Goal: Task Accomplishment & Management: Use online tool/utility

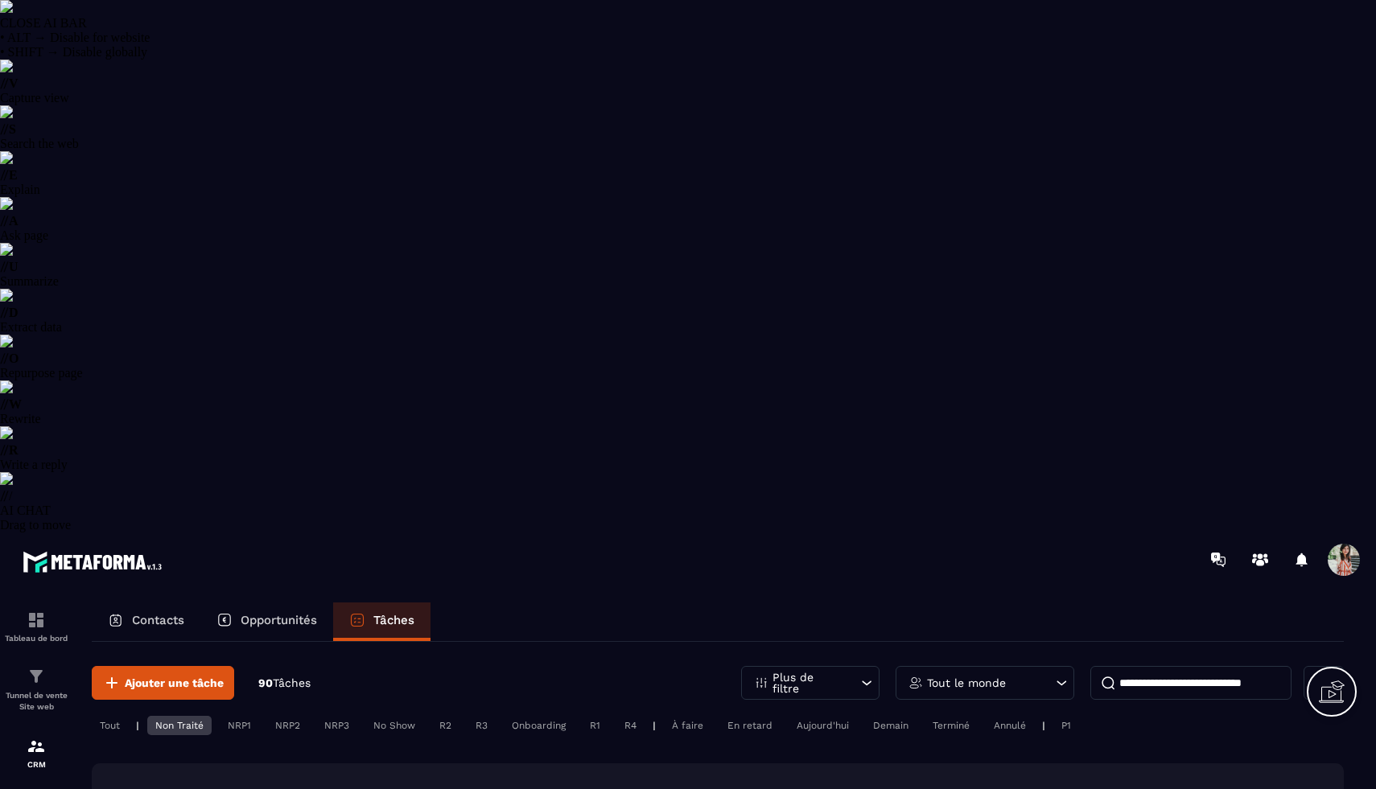
select select "******"
click at [896, 716] on div "Demain" at bounding box center [891, 725] width 52 height 19
click at [202, 716] on div "Non Traité" at bounding box center [179, 725] width 64 height 19
click at [1071, 716] on div "P1" at bounding box center [1066, 725] width 26 height 19
click at [1063, 716] on div "P1" at bounding box center [1066, 725] width 26 height 19
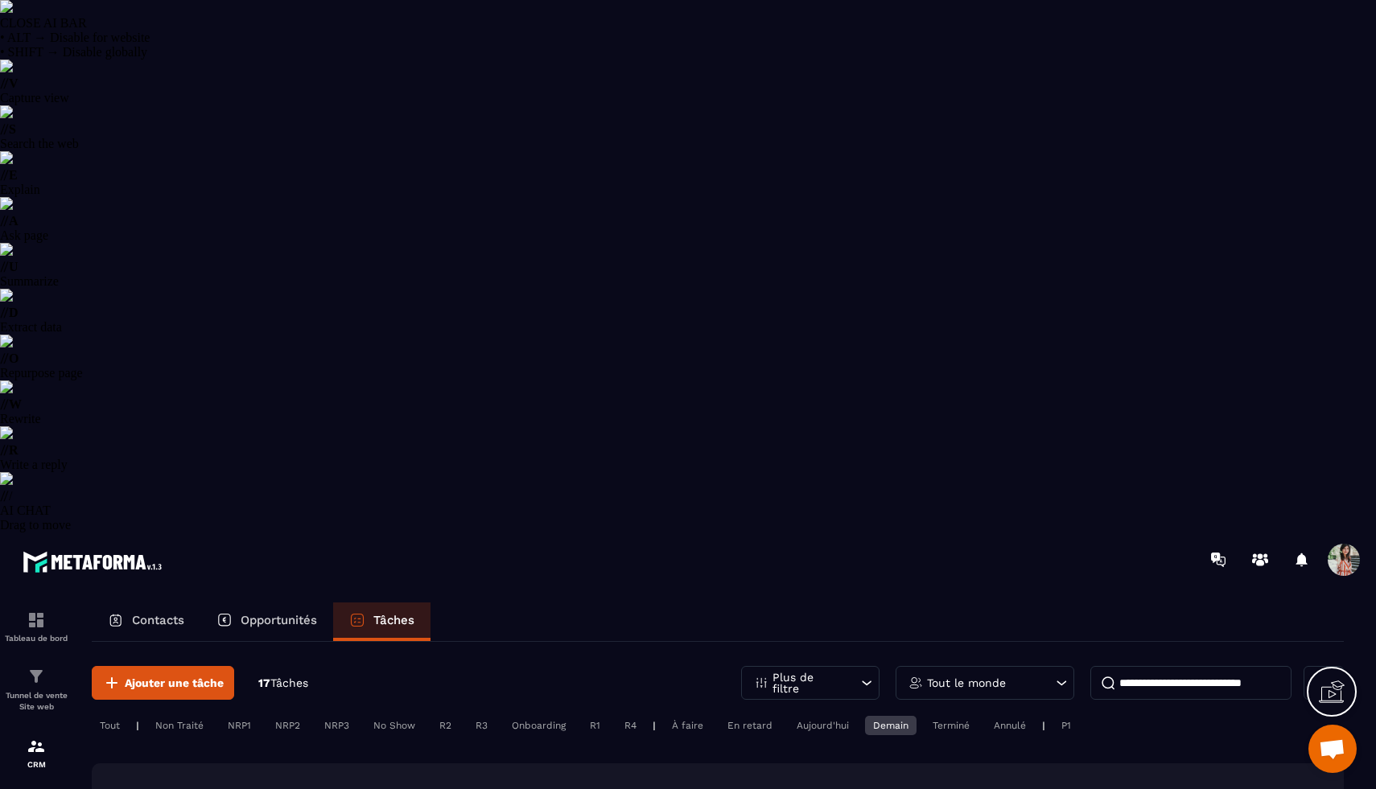
click at [890, 716] on div "Demain" at bounding box center [891, 725] width 52 height 19
click at [849, 666] on div "Plus de filtre" at bounding box center [810, 683] width 138 height 34
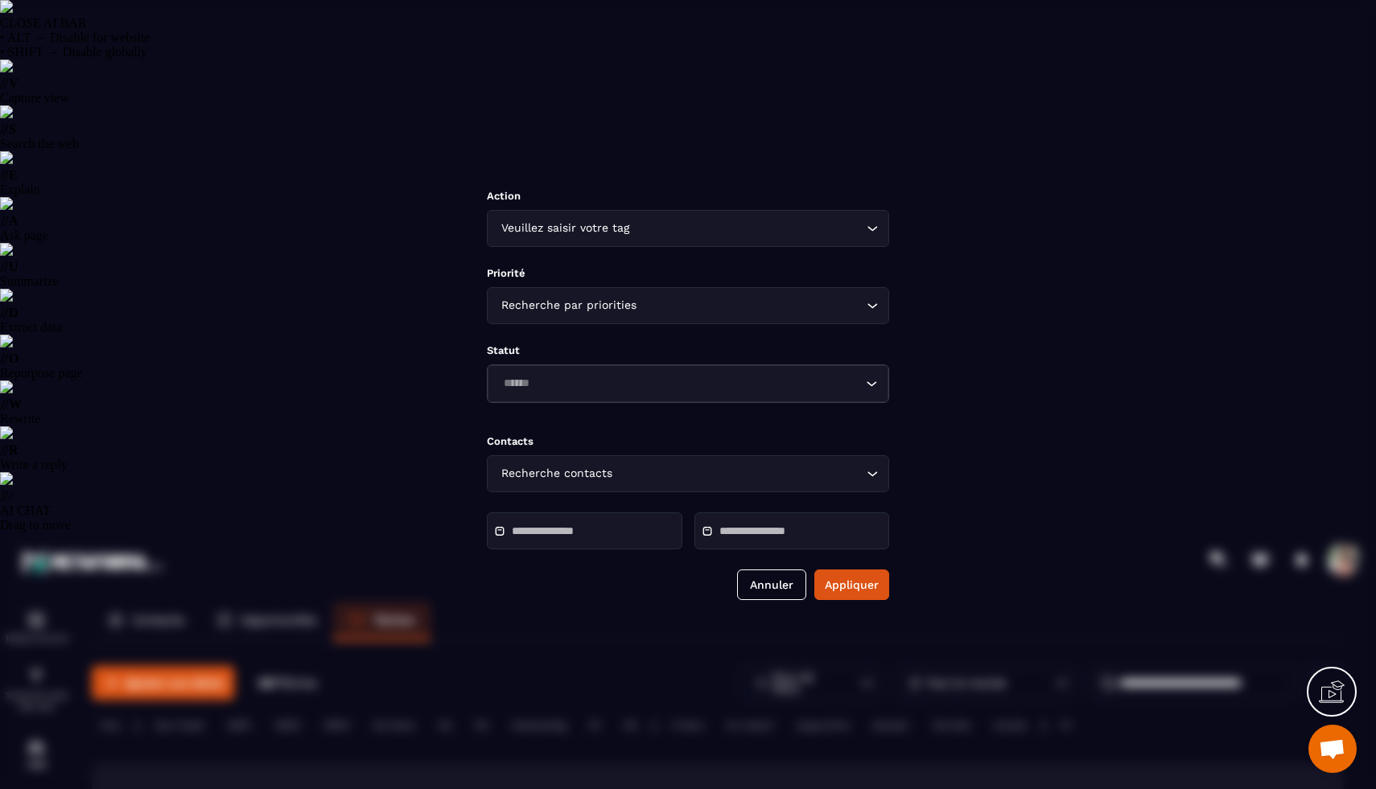
click at [606, 538] on input "Modal window" at bounding box center [568, 532] width 113 height 12
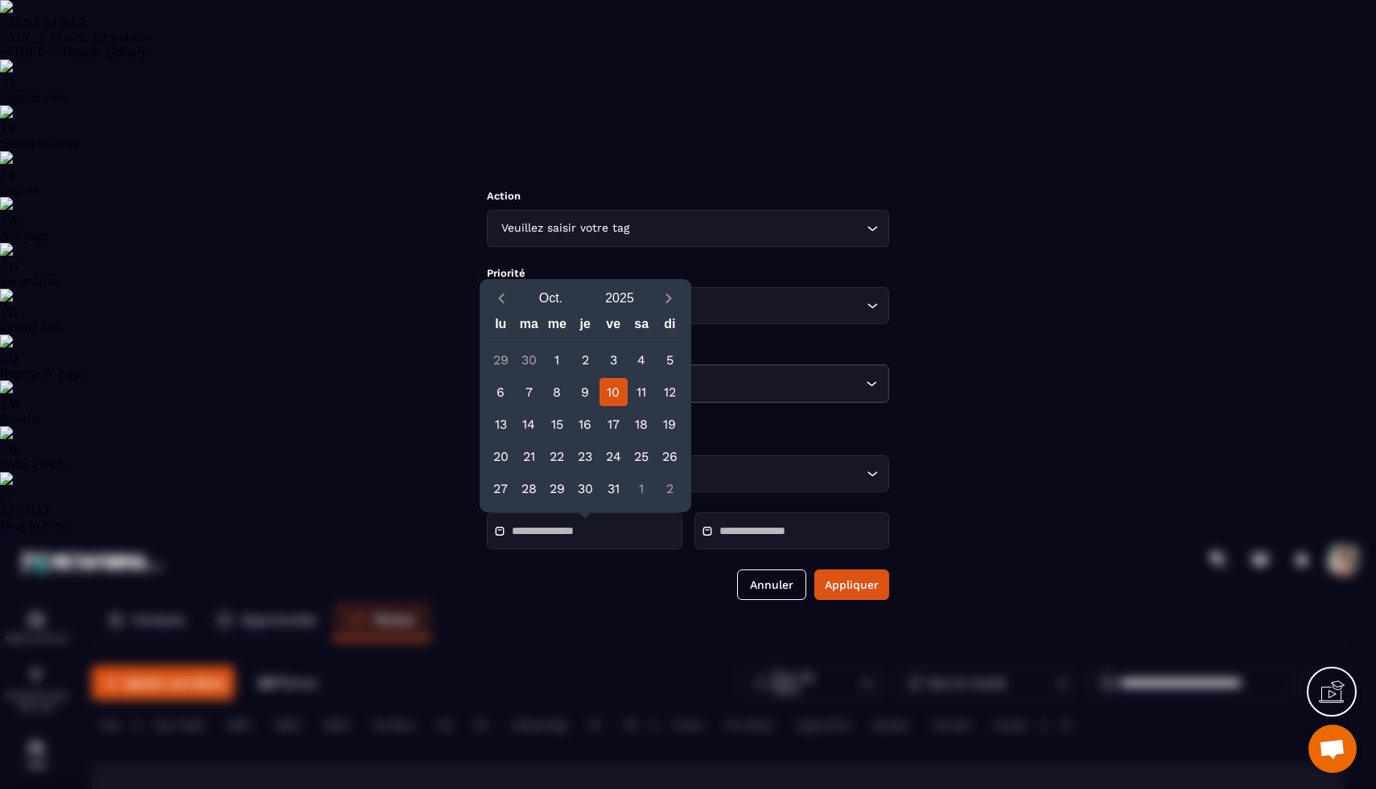
click at [612, 386] on div "10" at bounding box center [614, 392] width 28 height 28
type input "**********"
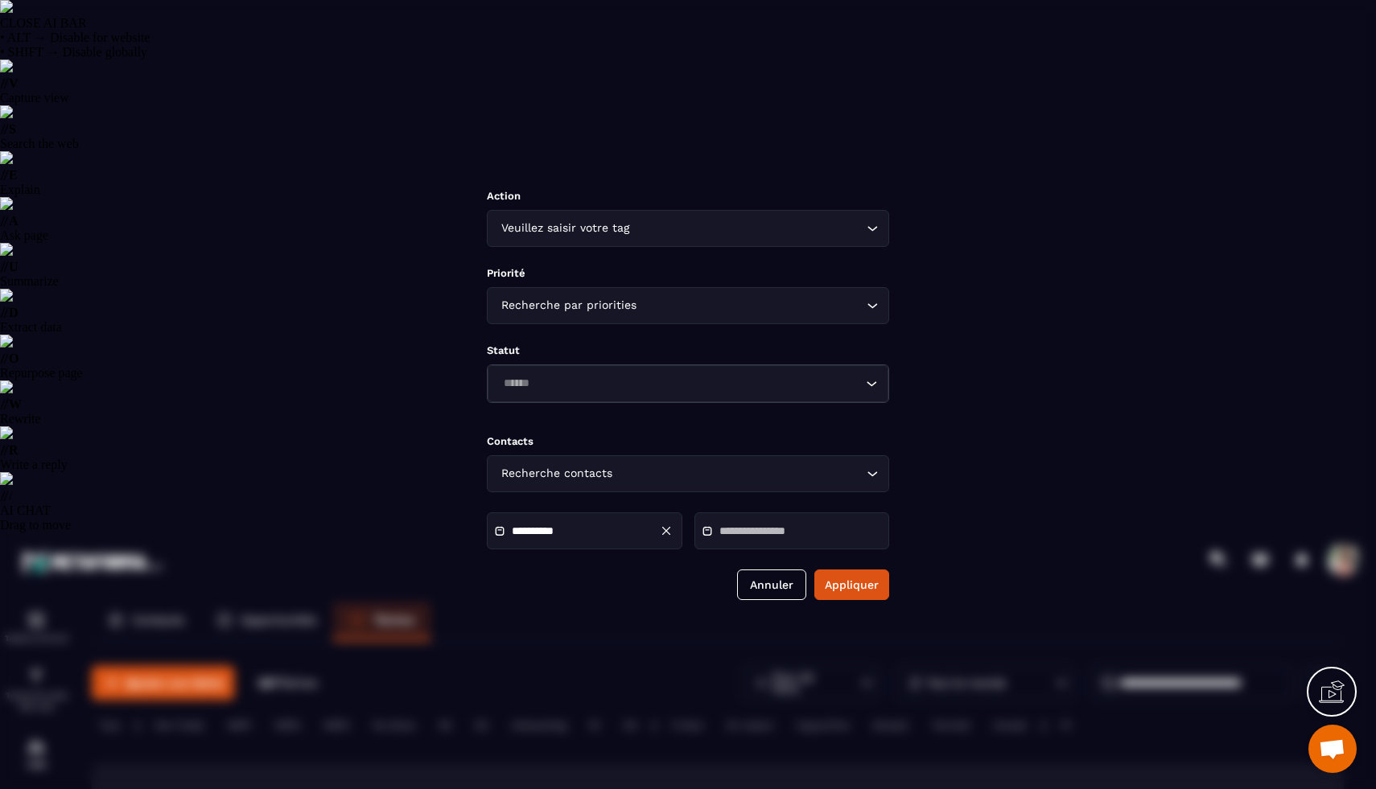
click at [765, 548] on div "Modal window" at bounding box center [793, 531] width 196 height 37
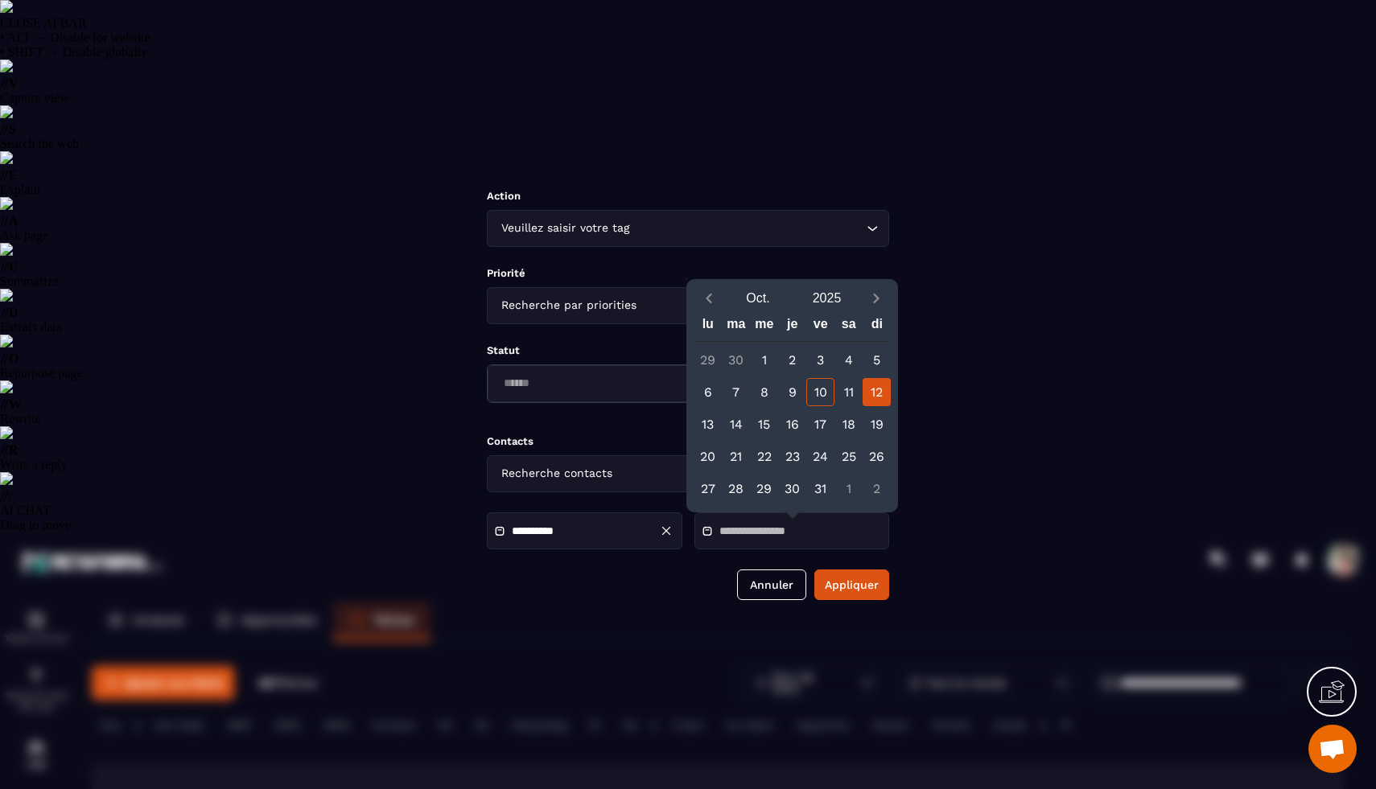
click at [871, 393] on div "12" at bounding box center [877, 392] width 28 height 28
type input "**********"
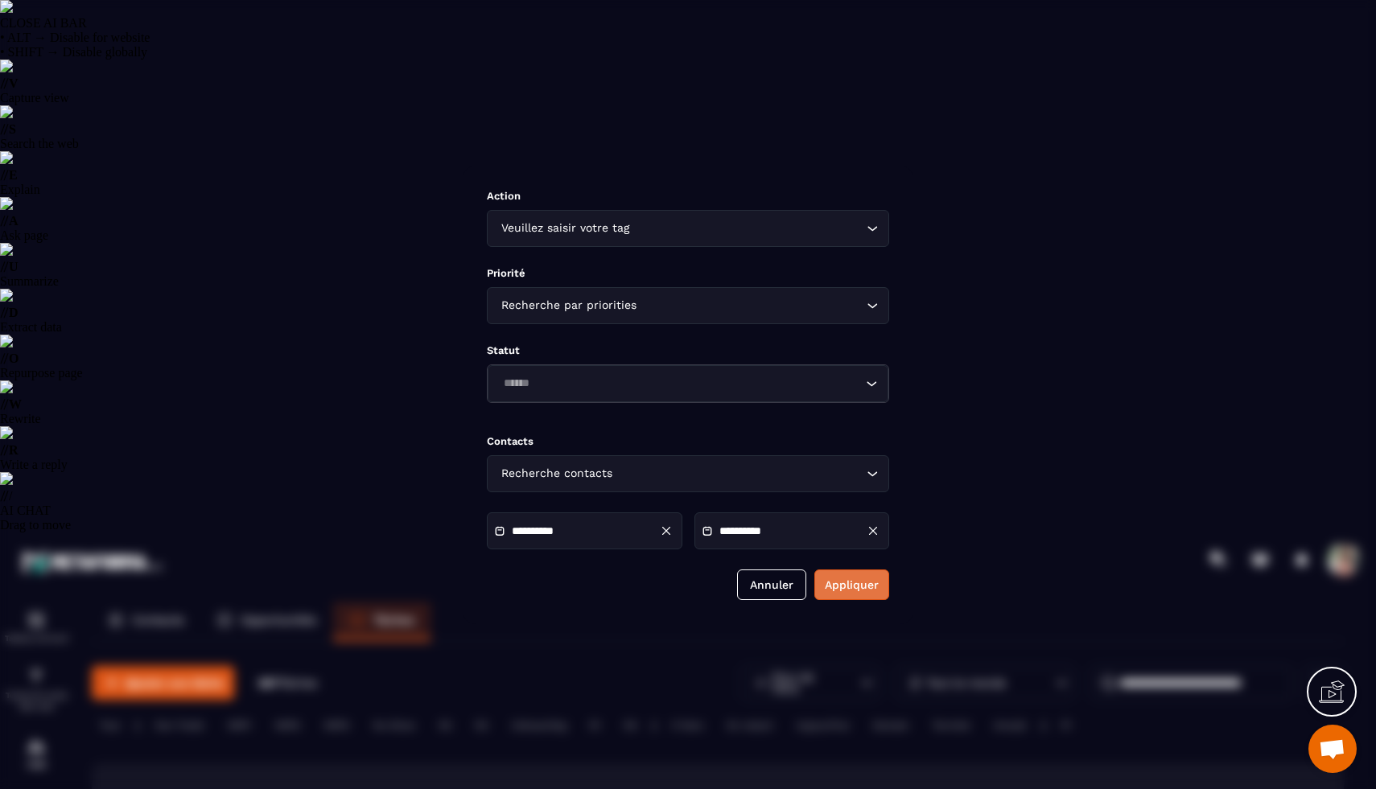
click at [849, 588] on button "Appliquer" at bounding box center [851, 585] width 75 height 31
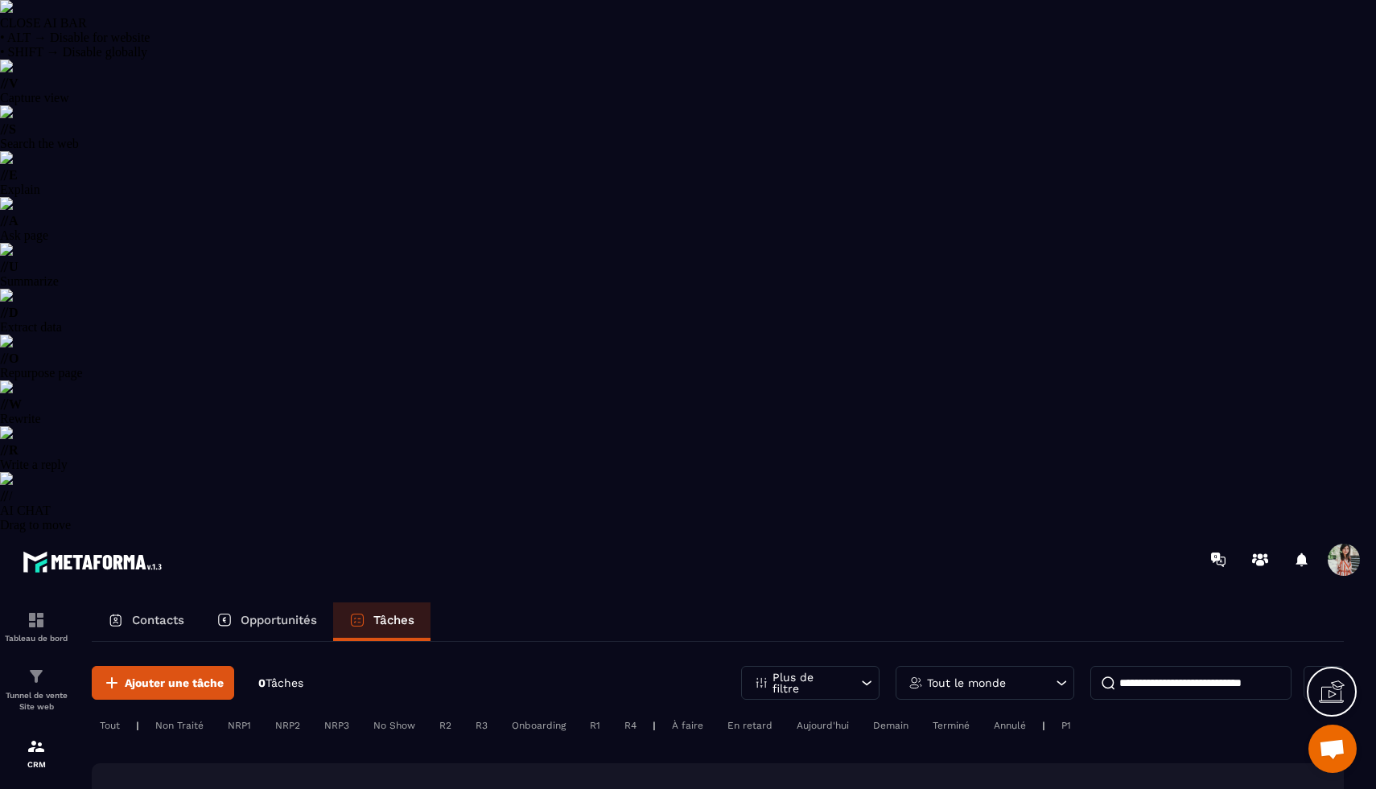
click at [847, 666] on div "Plus de filtre" at bounding box center [810, 683] width 138 height 34
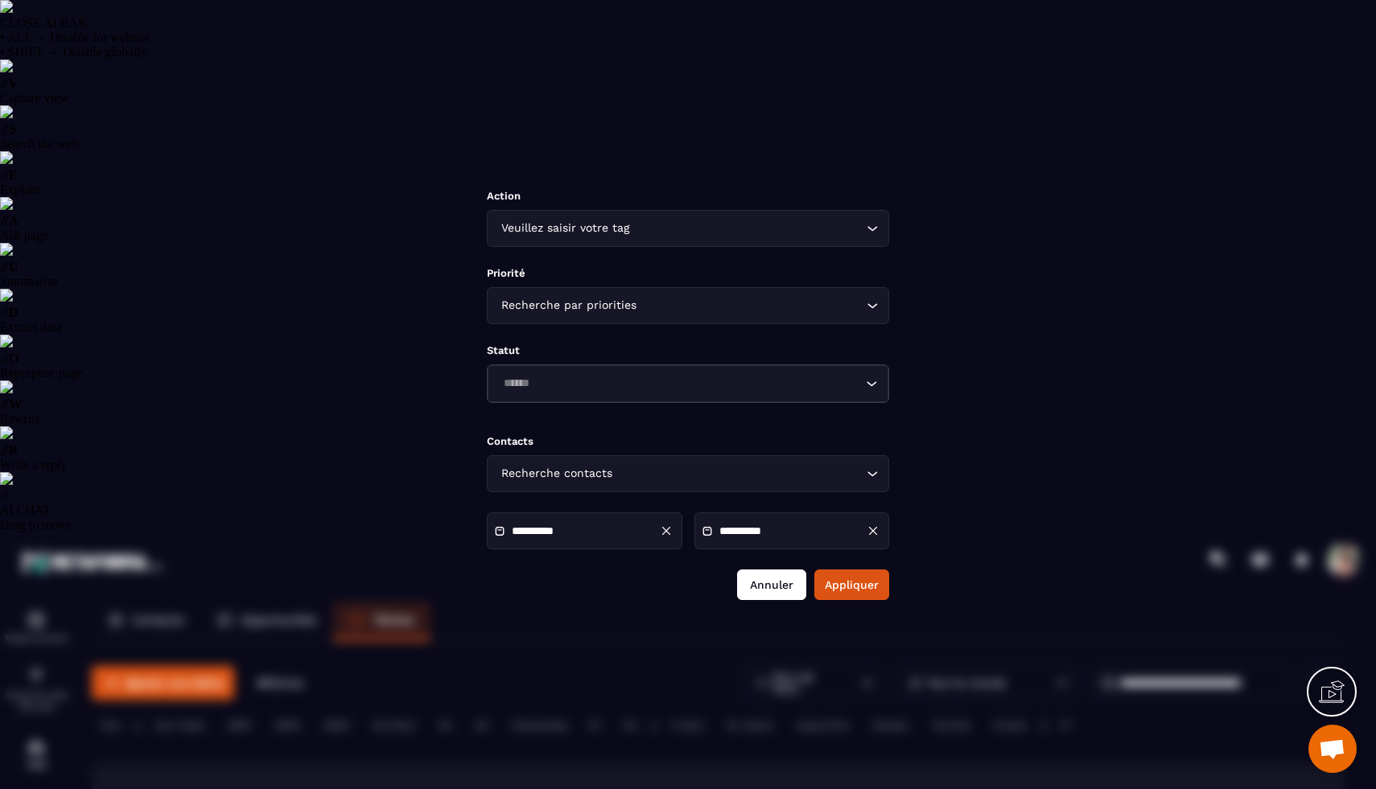
click at [774, 581] on button "Annuler" at bounding box center [771, 585] width 69 height 31
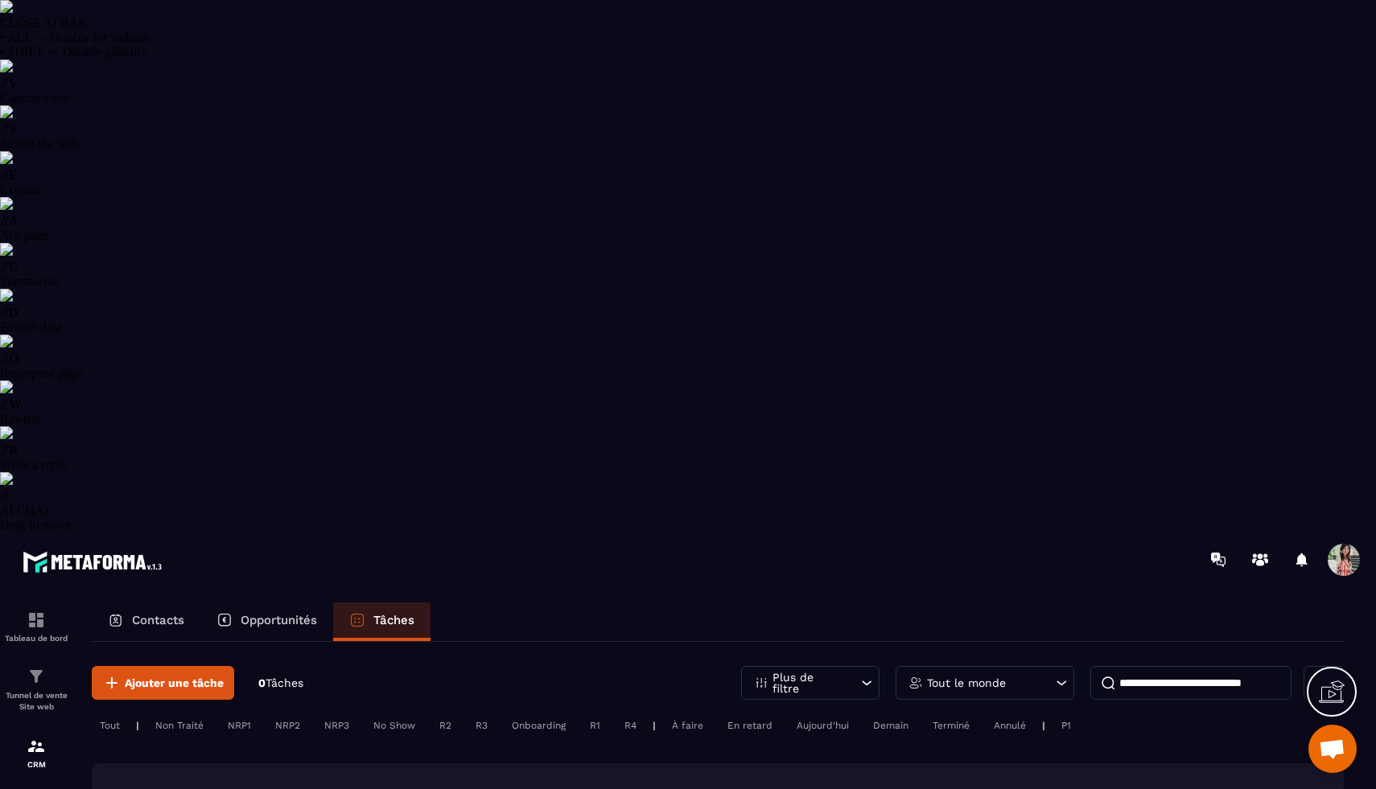
click at [827, 672] on p "Plus de filtre" at bounding box center [808, 683] width 71 height 23
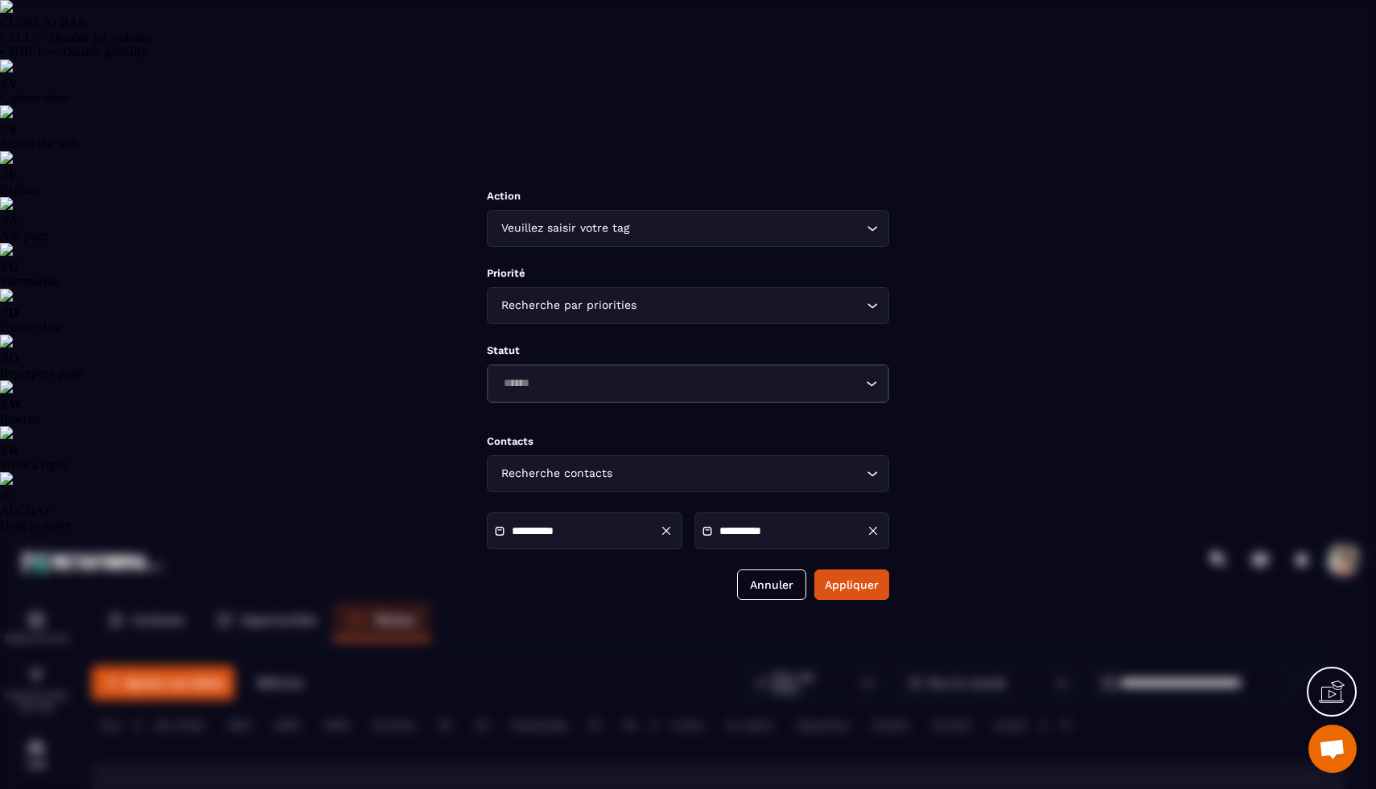
click at [874, 534] on icon "Modal window" at bounding box center [873, 531] width 14 height 14
click at [872, 595] on button "Appliquer" at bounding box center [851, 585] width 75 height 31
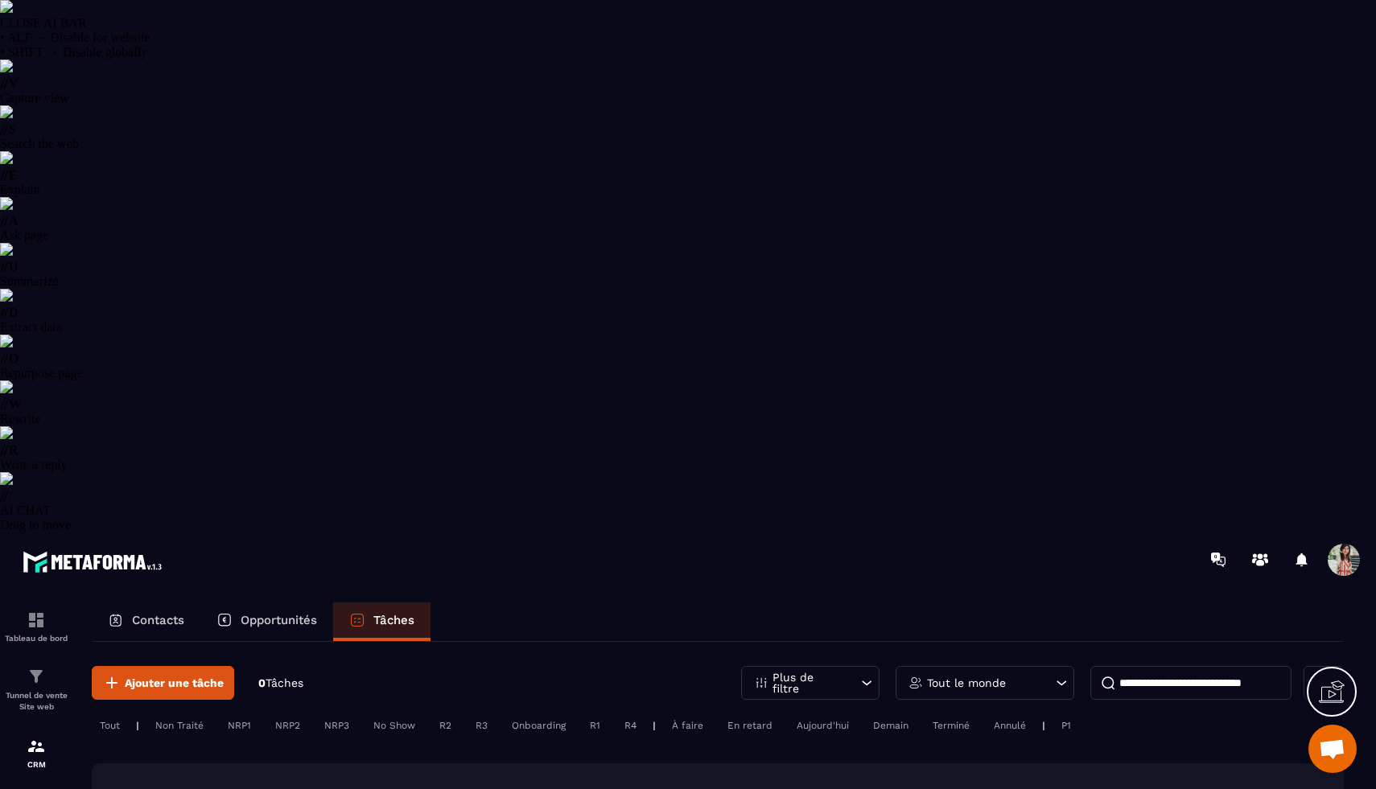
click at [829, 672] on p "Plus de filtre" at bounding box center [808, 683] width 71 height 23
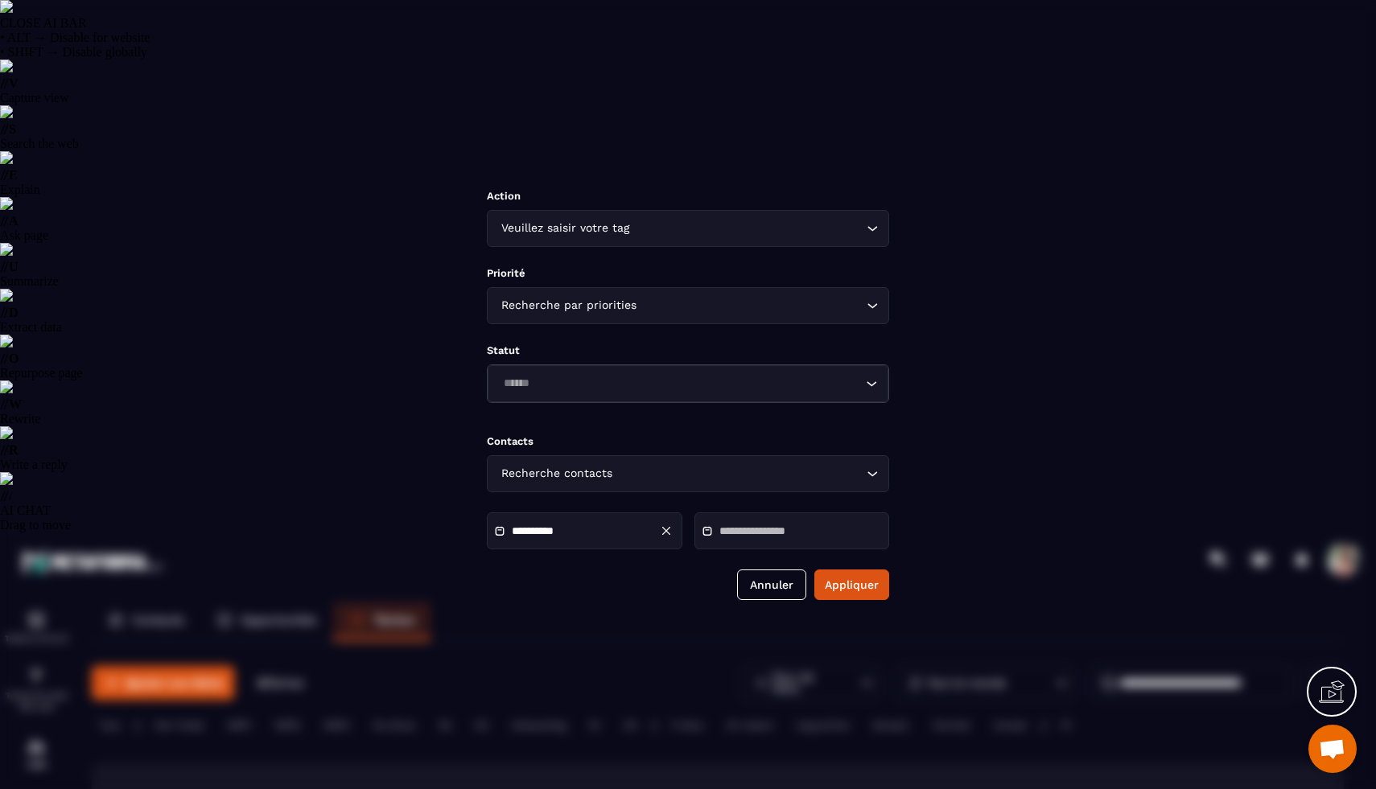
click at [670, 538] on icon "Modal window" at bounding box center [666, 531] width 14 height 14
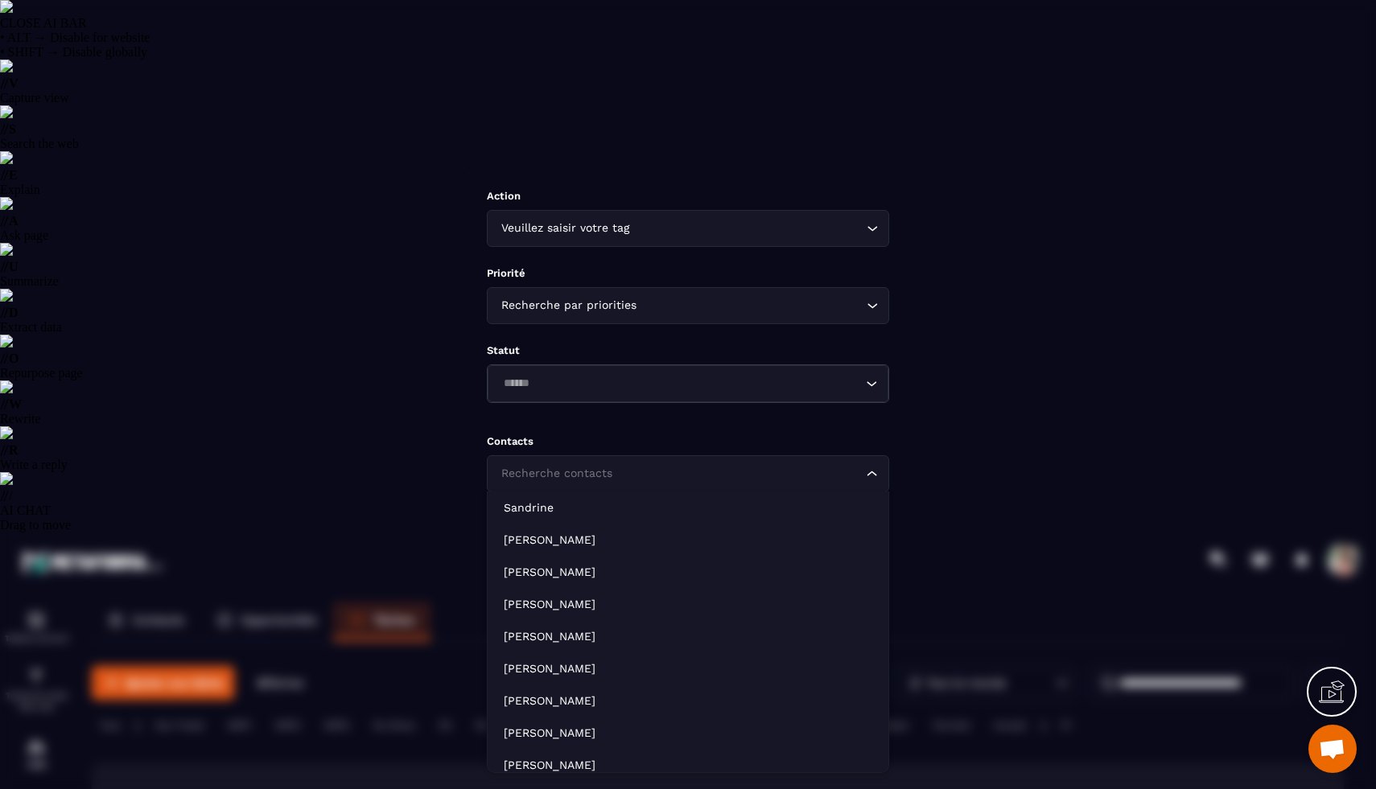
click at [793, 462] on div "Recherche contacts Loading..." at bounding box center [688, 474] width 402 height 37
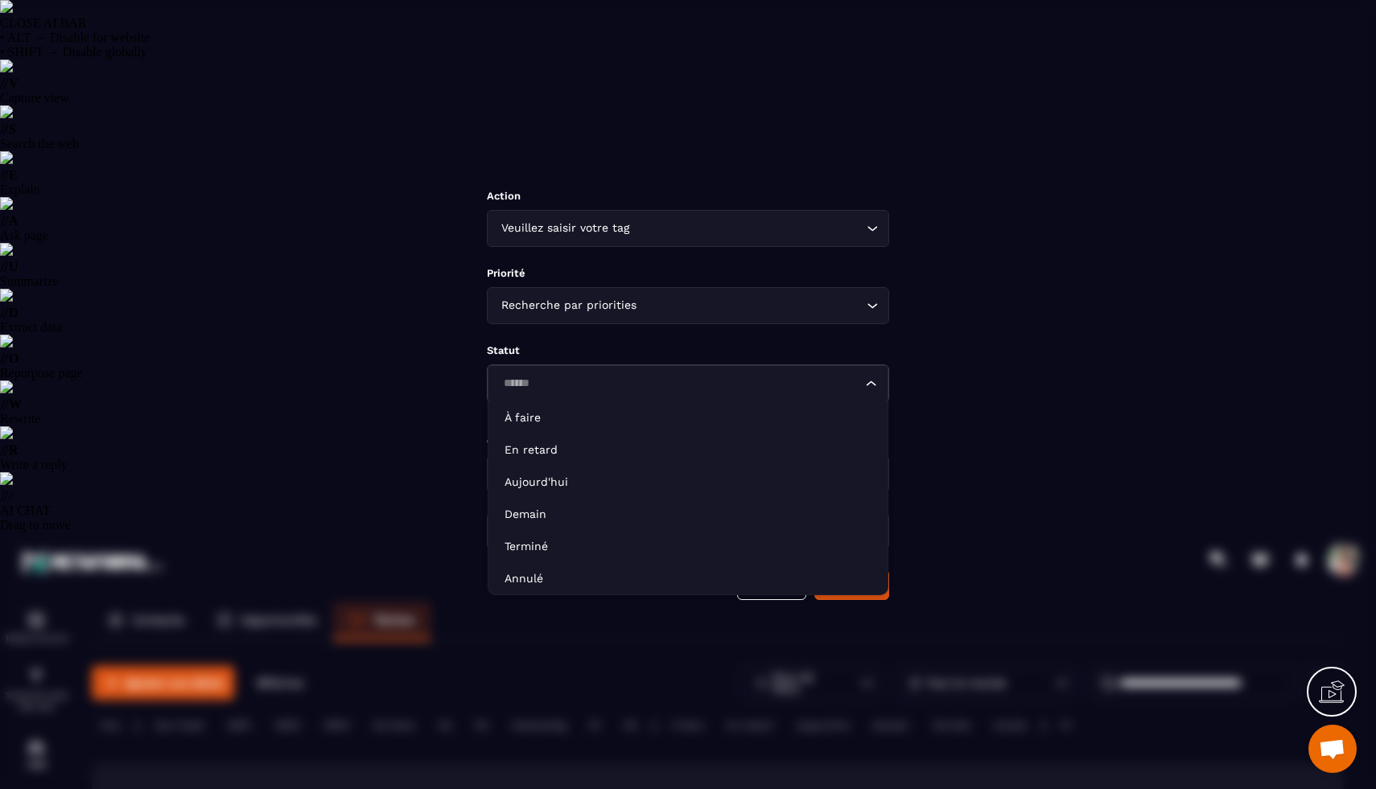
click at [709, 383] on input "Search for option" at bounding box center [680, 384] width 364 height 18
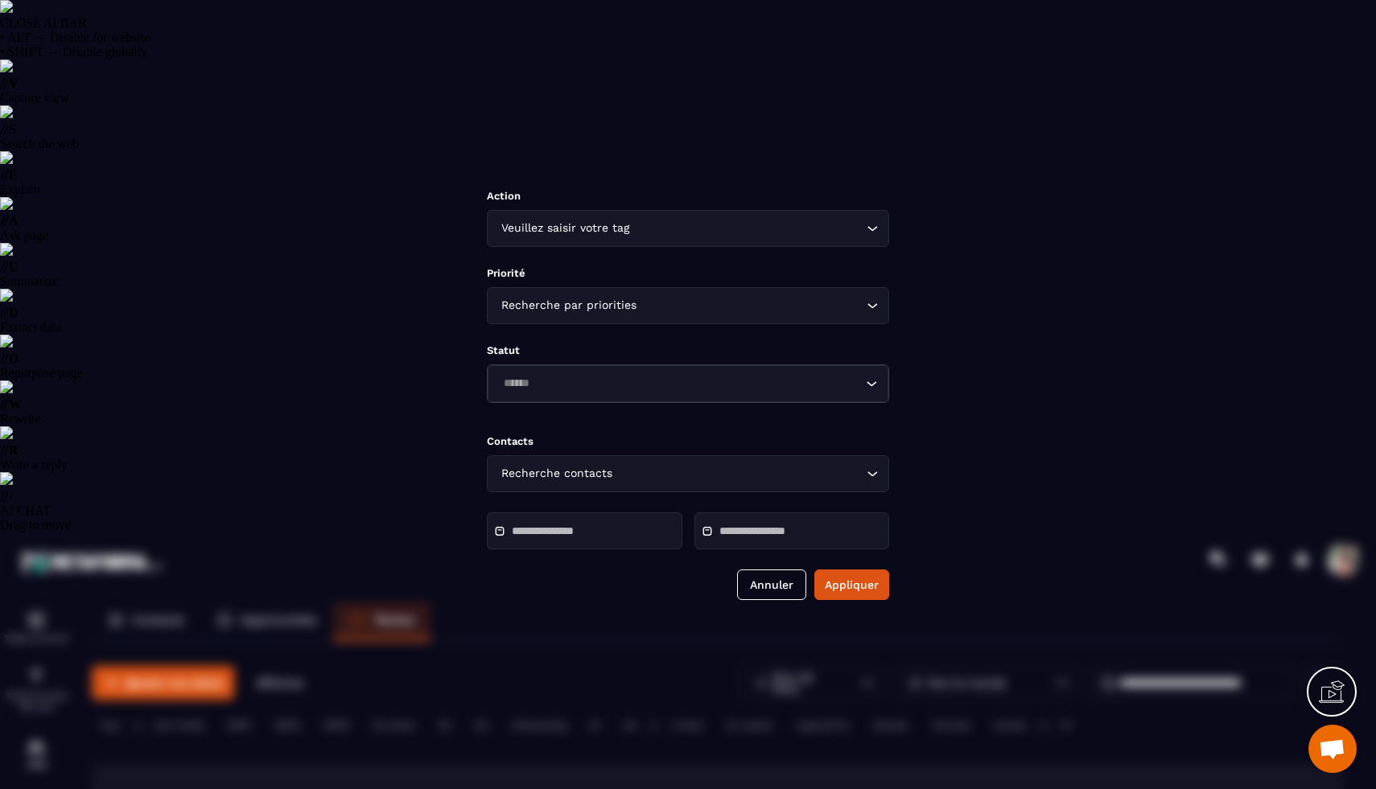
click at [695, 332] on div "Action Veuillez saisir votre tag Loading... Priorité Recherche par priorities L…" at bounding box center [688, 395] width 451 height 459
click at [636, 392] on input "Search for option" at bounding box center [680, 384] width 364 height 18
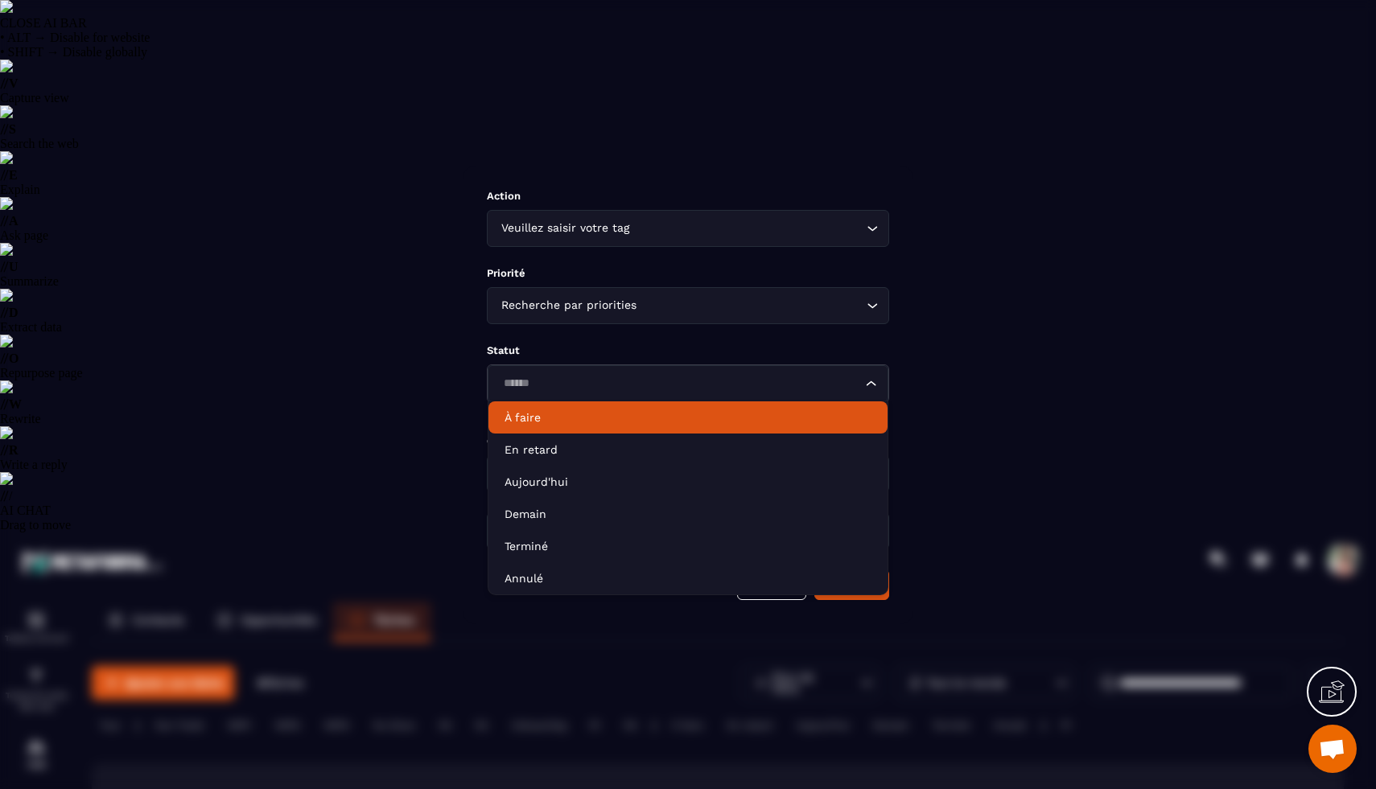
click at [589, 423] on p "À faire" at bounding box center [688, 418] width 367 height 16
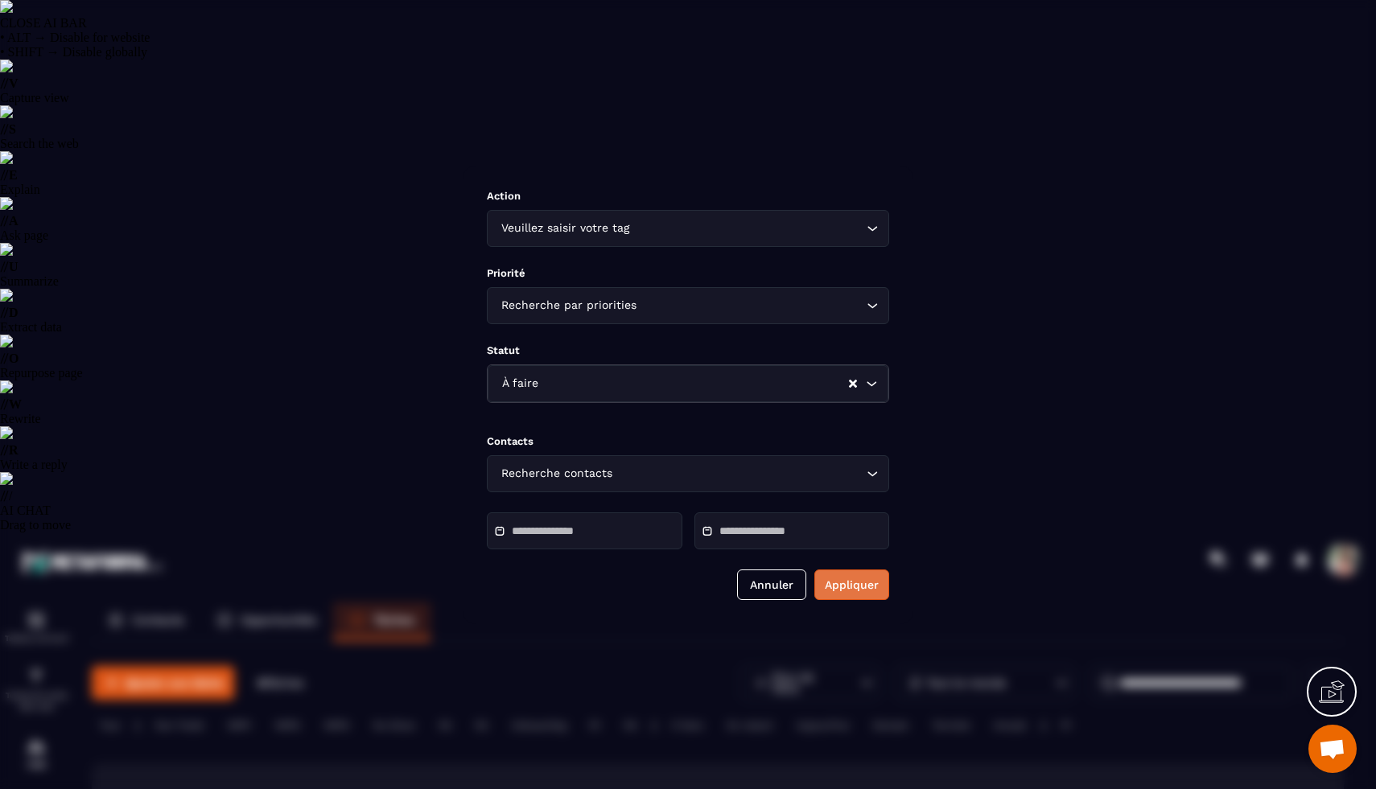
click at [843, 596] on button "Appliquer" at bounding box center [851, 585] width 75 height 31
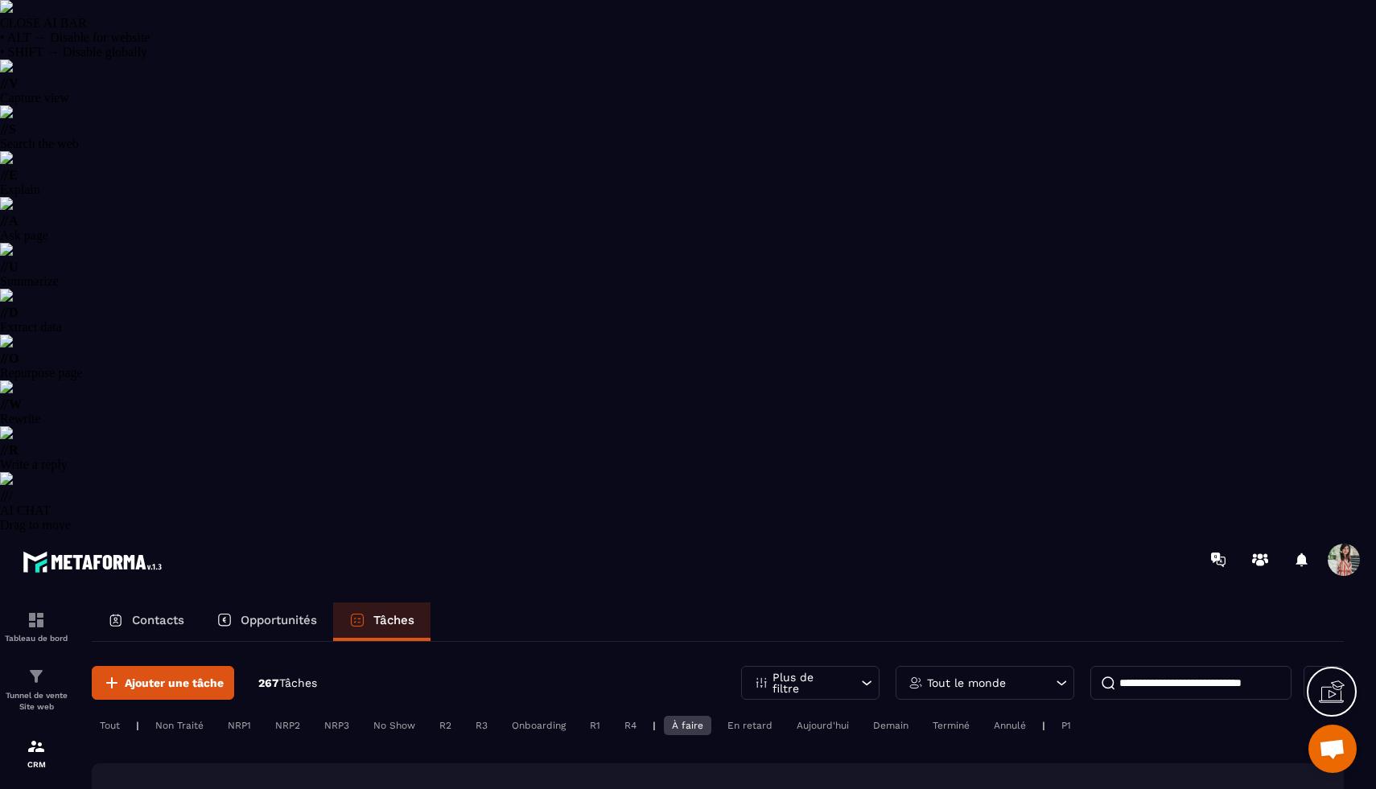
click at [681, 716] on div "À faire" at bounding box center [687, 725] width 47 height 19
click at [186, 716] on div "Non Traité" at bounding box center [179, 725] width 64 height 19
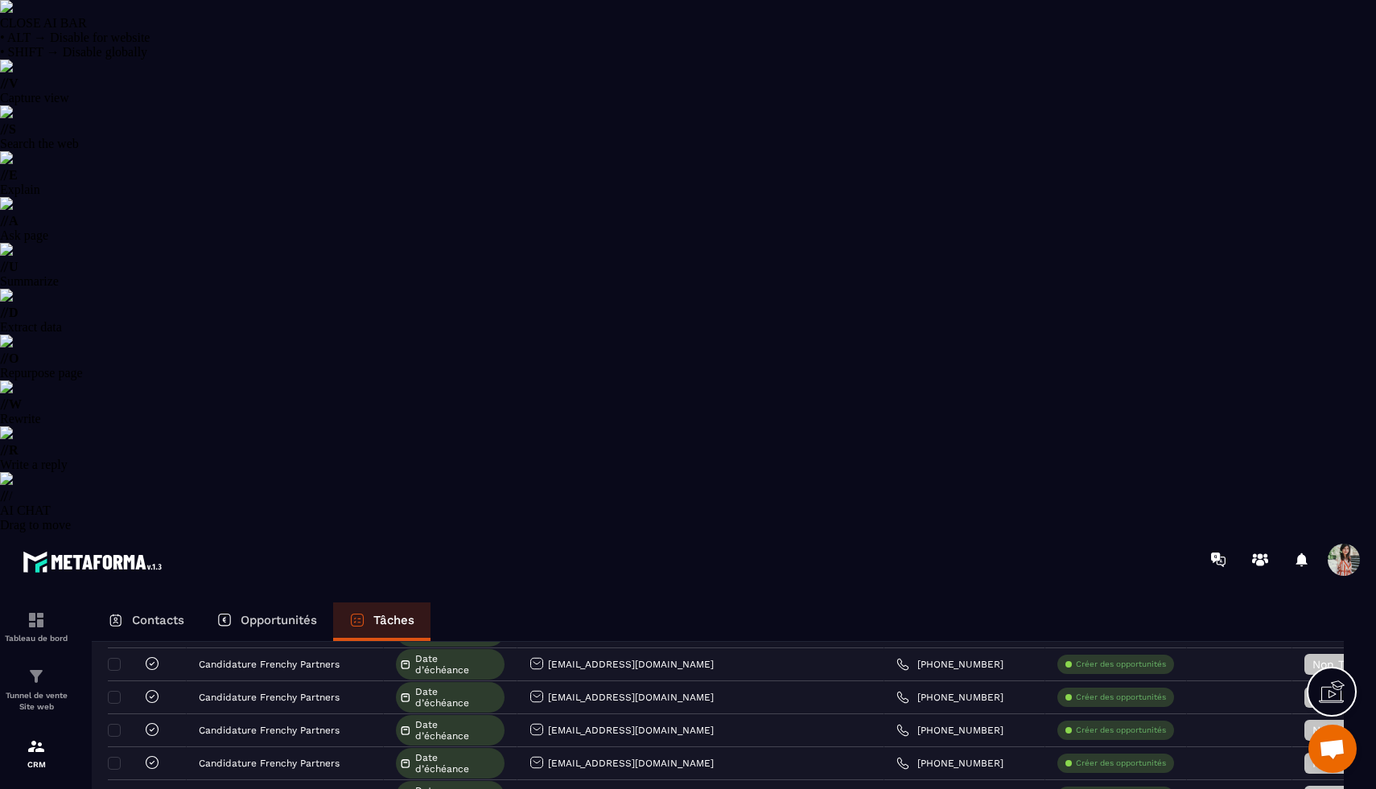
scroll to position [2350, 0]
